Goal: Task Accomplishment & Management: Use online tool/utility

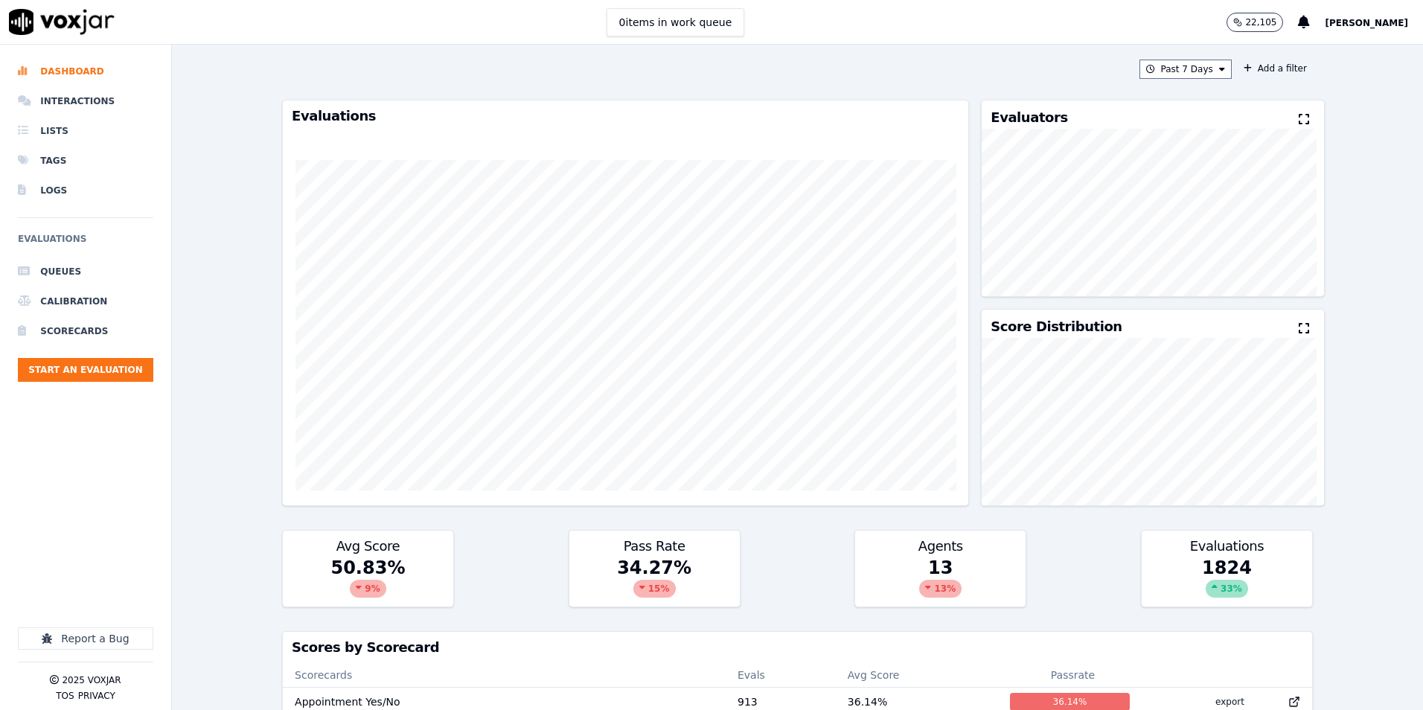
scroll to position [1, 0]
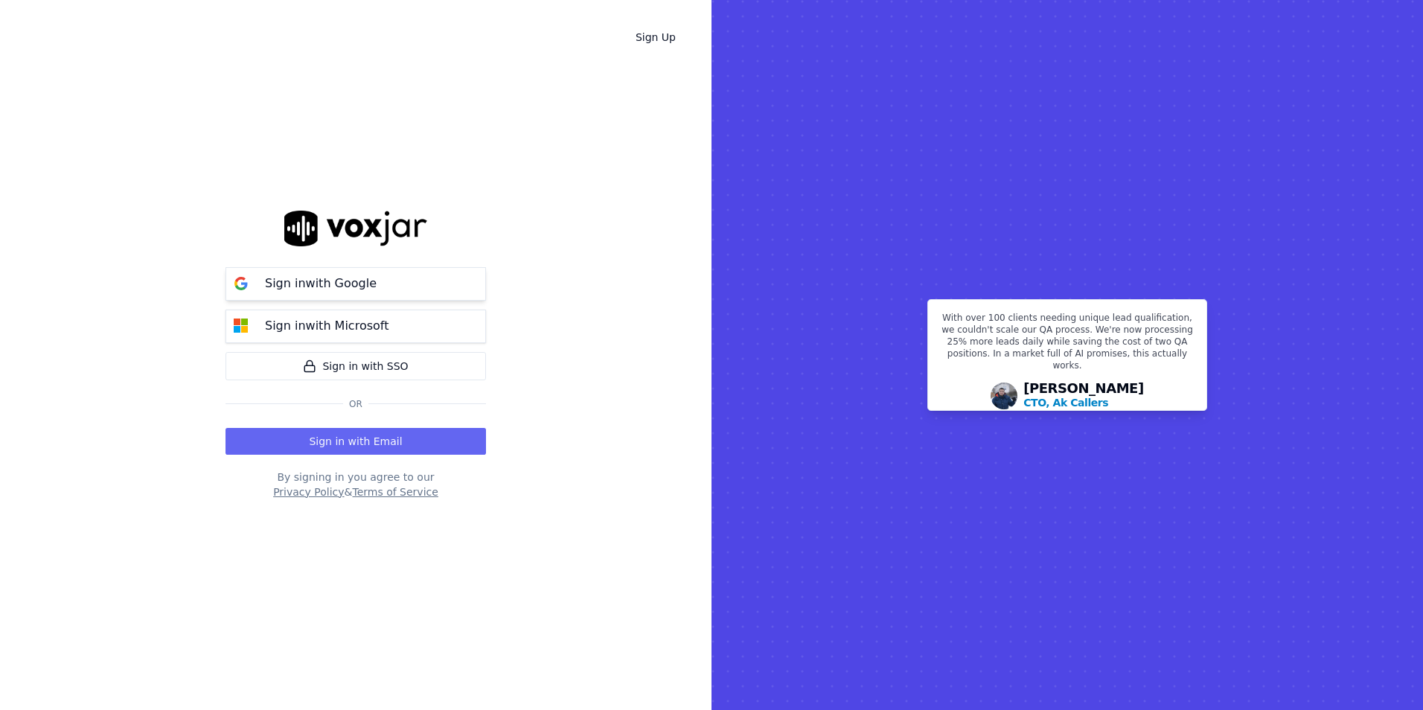
click at [310, 282] on p "Sign in with Google" at bounding box center [321, 284] width 112 height 18
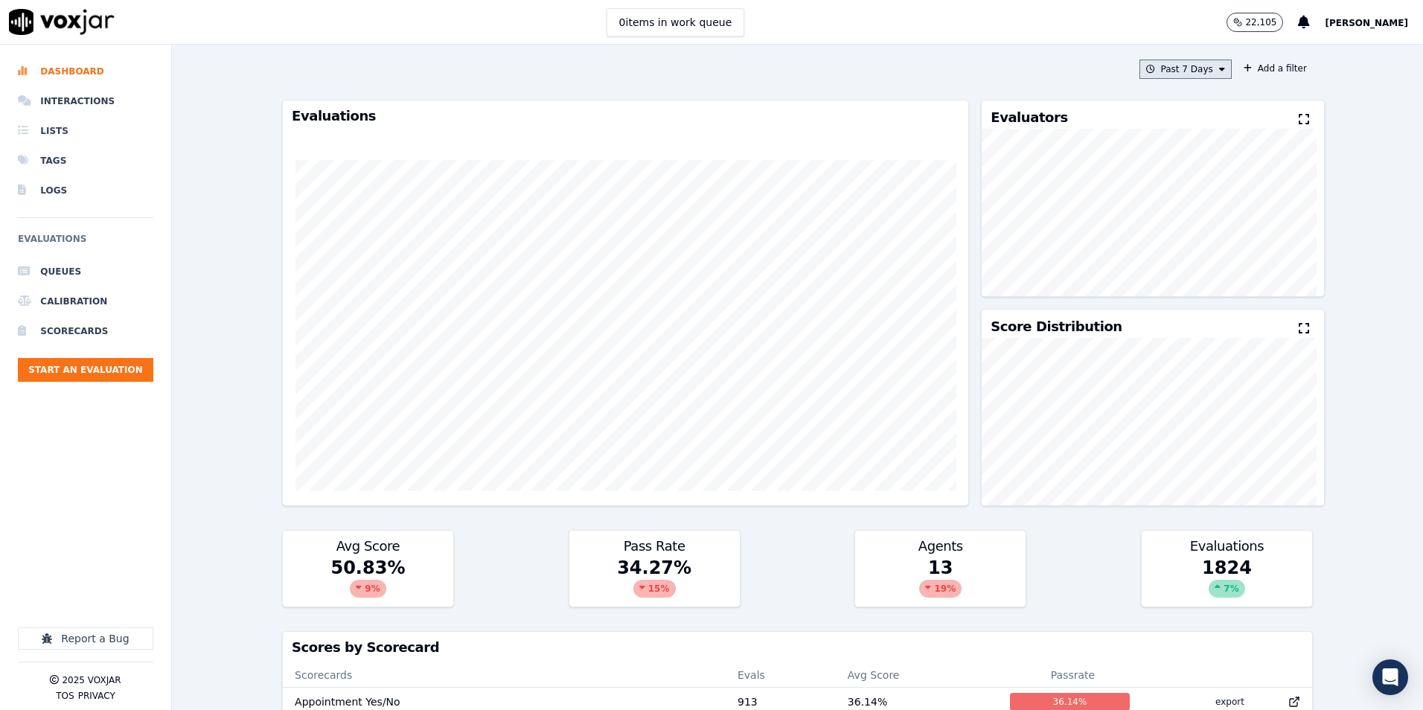
click at [1189, 76] on button "Past 7 Days" at bounding box center [1185, 69] width 92 height 19
click at [1145, 188] on label "This Month" at bounding box center [1182, 186] width 80 height 18
click at [1195, 249] on button "Add" at bounding box center [1209, 240] width 29 height 24
click at [1239, 66] on button "Add a filter" at bounding box center [1275, 69] width 75 height 18
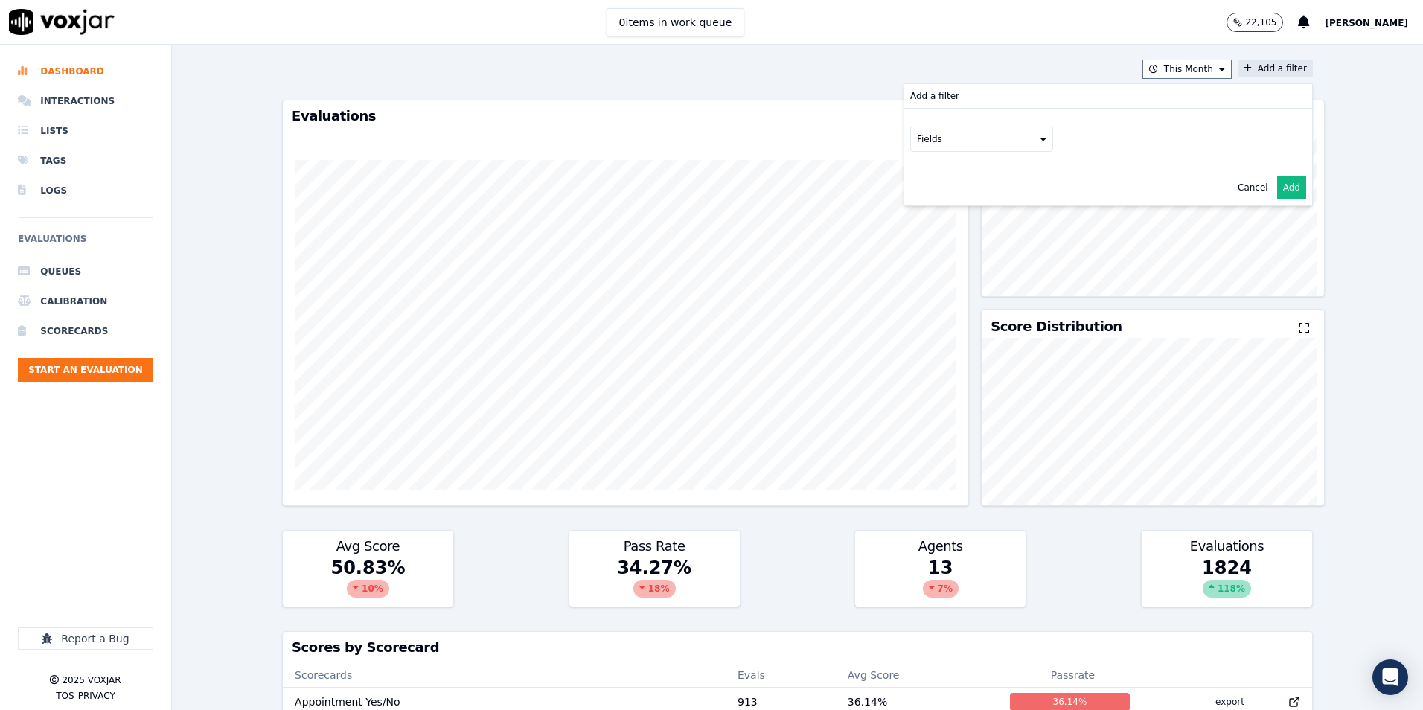
click at [947, 135] on button "Fields" at bounding box center [981, 139] width 143 height 25
click at [914, 281] on label "scorecard" at bounding box center [981, 290] width 135 height 18
click at [1277, 217] on button "Add" at bounding box center [1291, 219] width 29 height 24
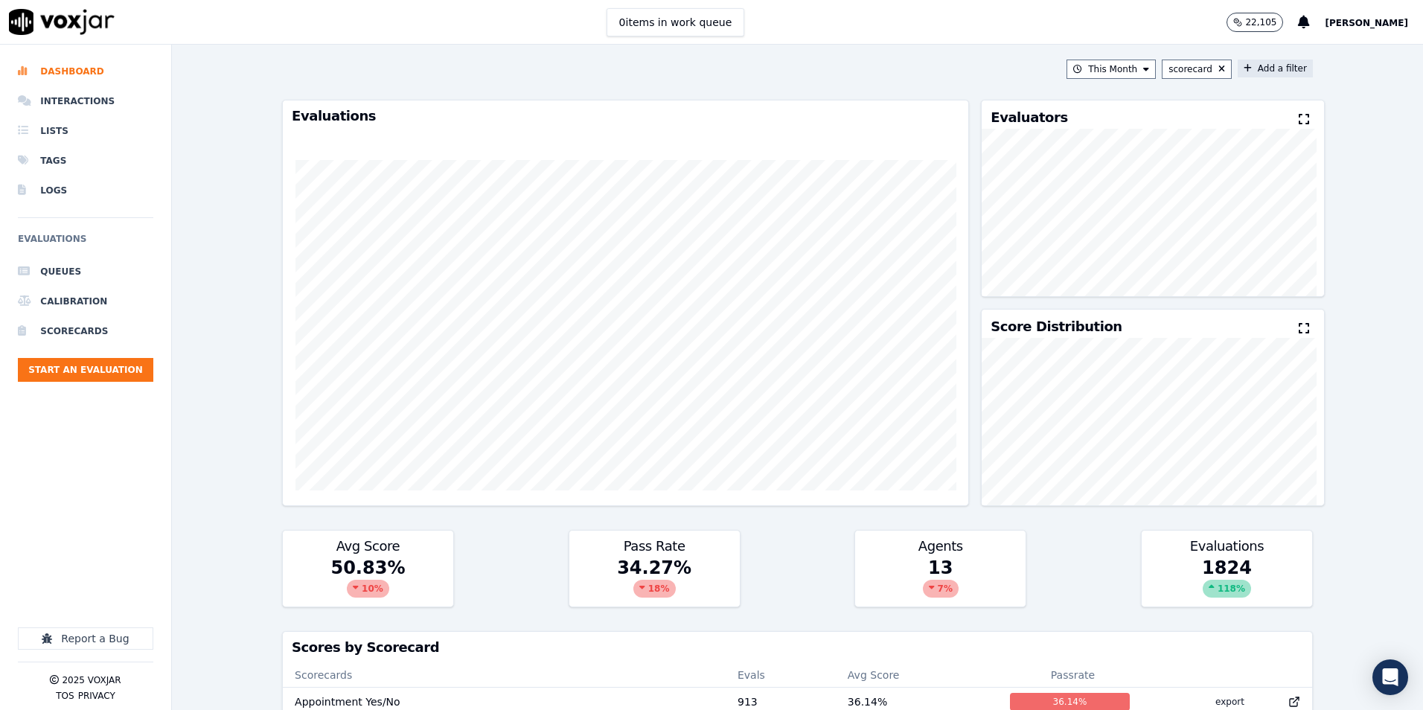
click at [1238, 65] on button "Add a filter" at bounding box center [1275, 69] width 75 height 18
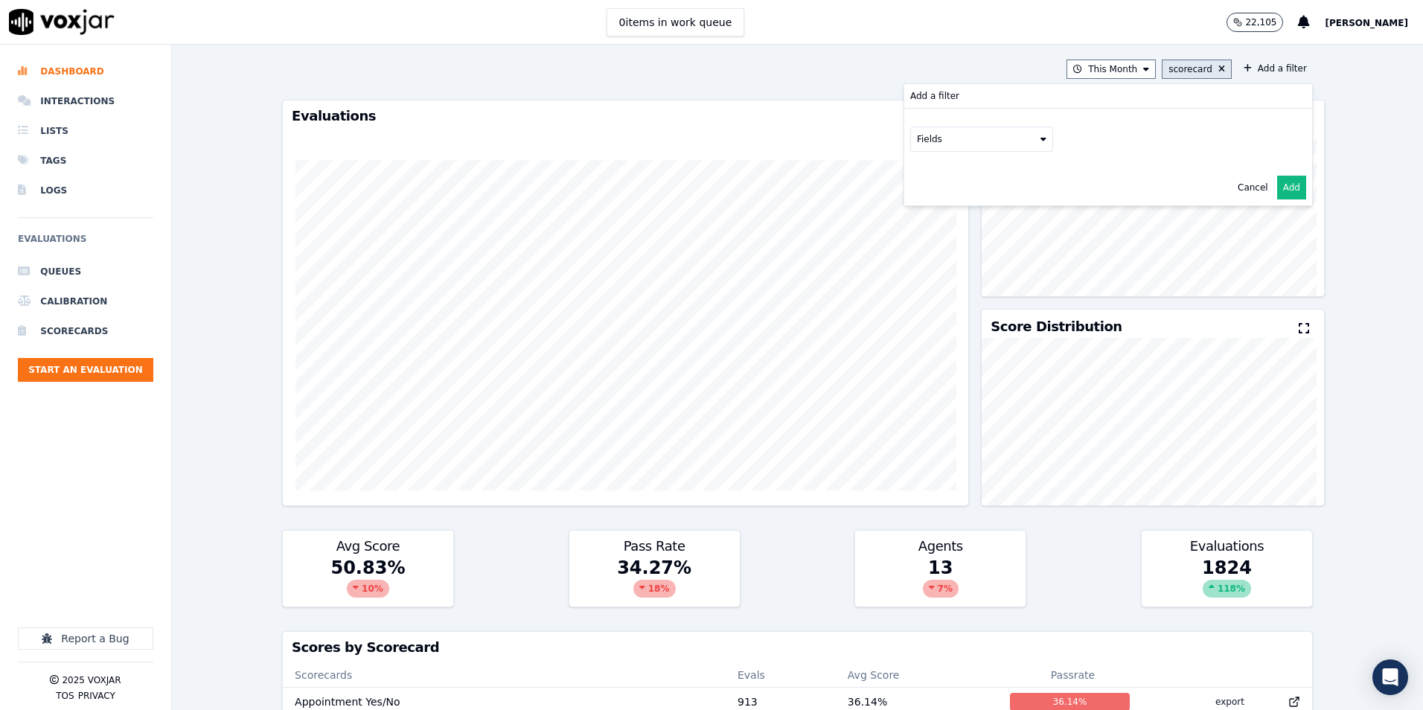
click at [1209, 70] on button "scorecard" at bounding box center [1197, 69] width 70 height 19
click at [1241, 68] on button "Add a filter Add a filter scorecard Cancel Add" at bounding box center [1275, 69] width 75 height 18
click at [1212, 65] on button at bounding box center [1218, 69] width 13 height 12
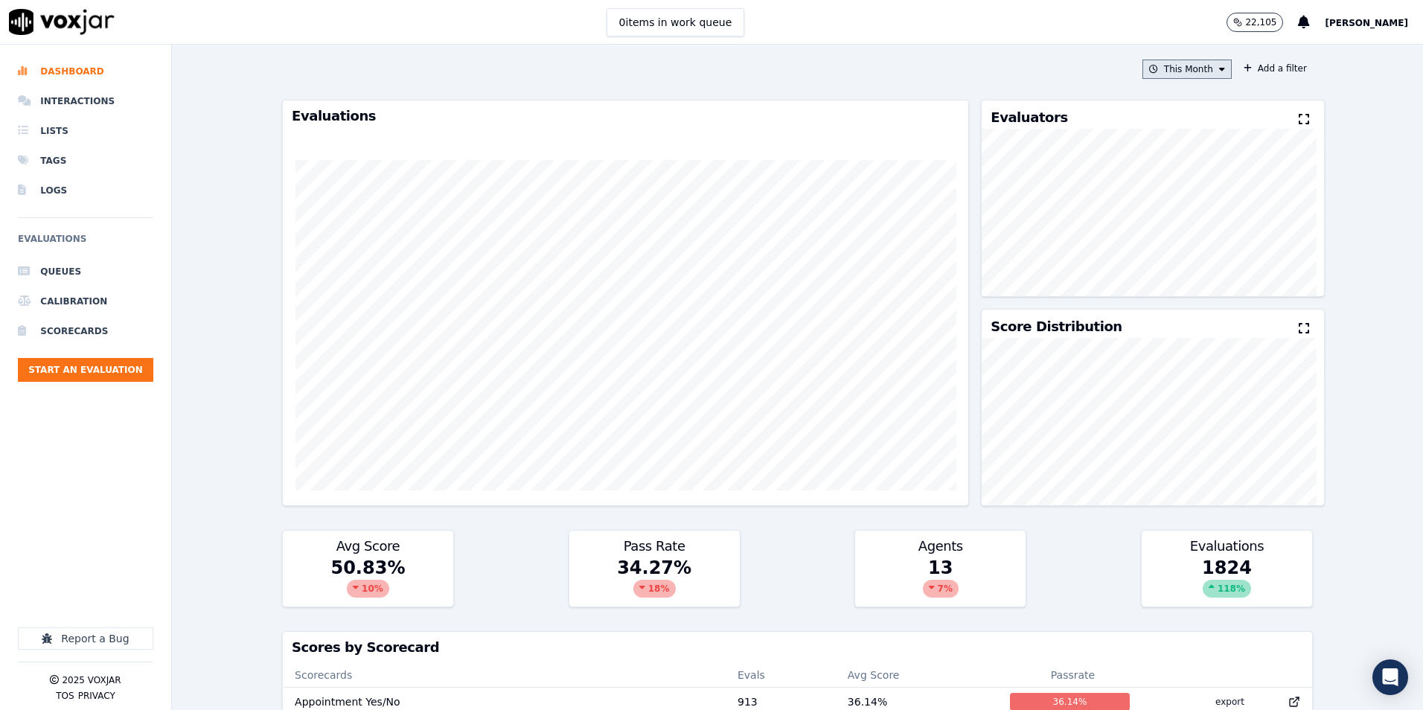
click at [1219, 71] on icon at bounding box center [1222, 69] width 6 height 9
click at [1265, 70] on button "Add a filter" at bounding box center [1275, 69] width 75 height 18
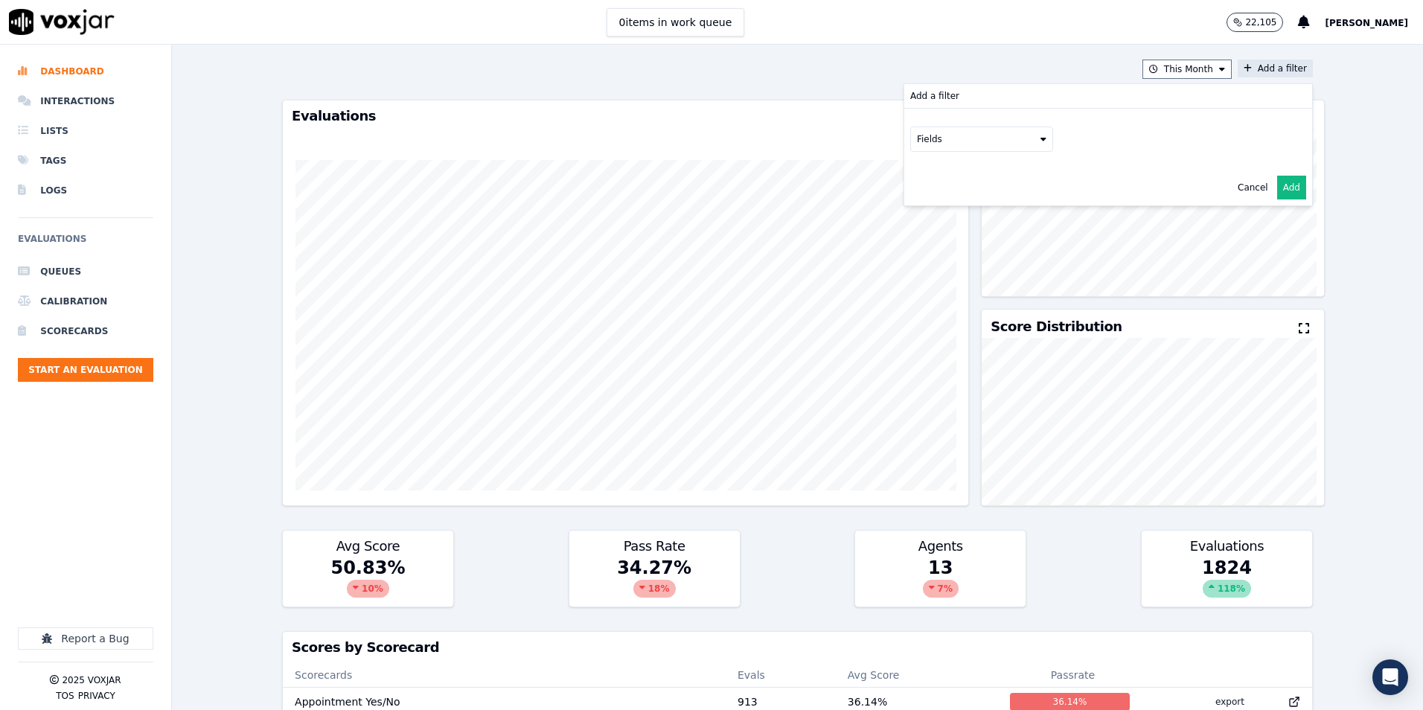
click at [975, 134] on button "Fields" at bounding box center [981, 139] width 143 height 25
click at [982, 169] on button "Fields" at bounding box center [999, 170] width 143 height 25
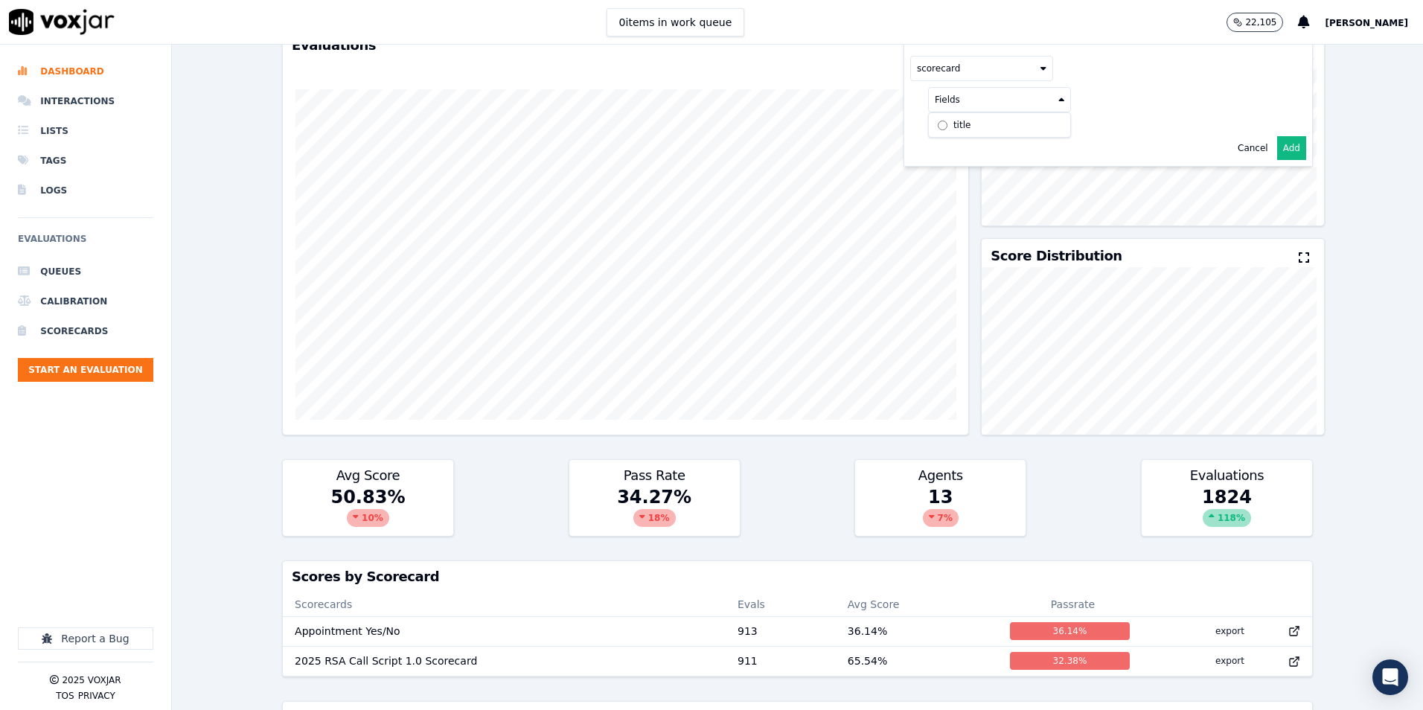
scroll to position [0, 0]
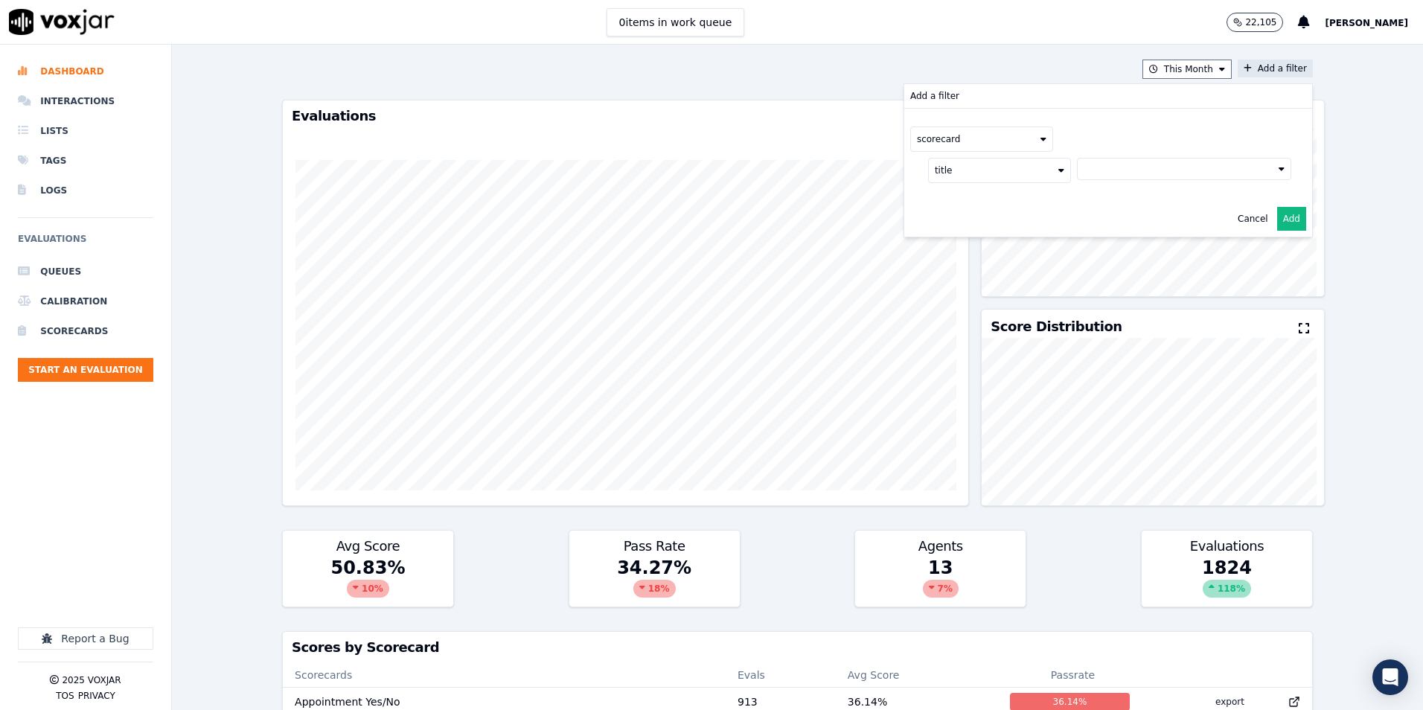
click at [1232, 174] on button at bounding box center [1184, 169] width 214 height 22
click at [1105, 222] on div "2025 RSA Call Script 1.0 Scorecard" at bounding box center [1183, 221] width 156 height 12
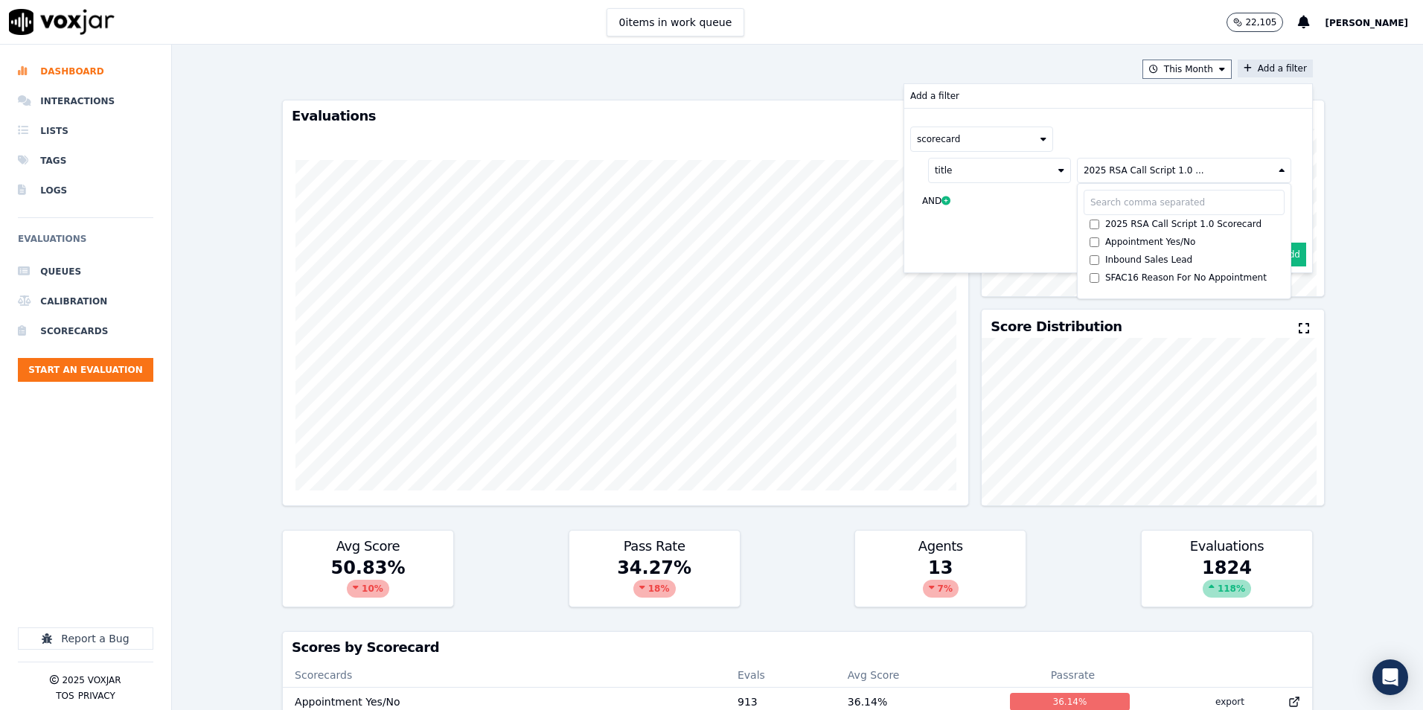
click at [1027, 243] on div "Cancel Add" at bounding box center [1108, 255] width 408 height 36
click at [1277, 257] on button "Add" at bounding box center [1291, 255] width 29 height 24
